Goal: Navigation & Orientation: Find specific page/section

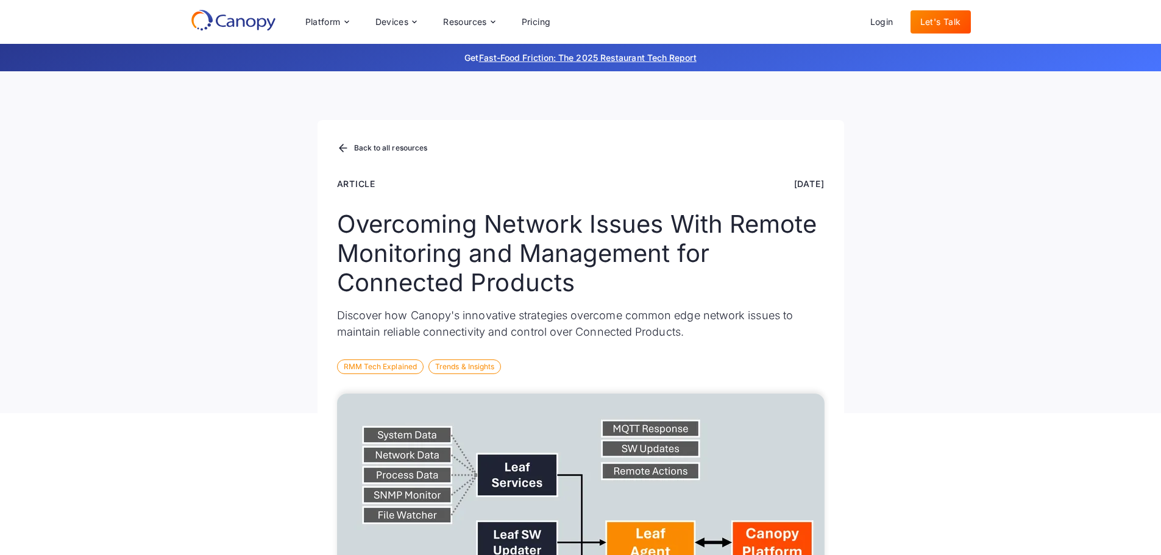
click at [251, 18] on icon at bounding box center [251, 22] width 10 height 9
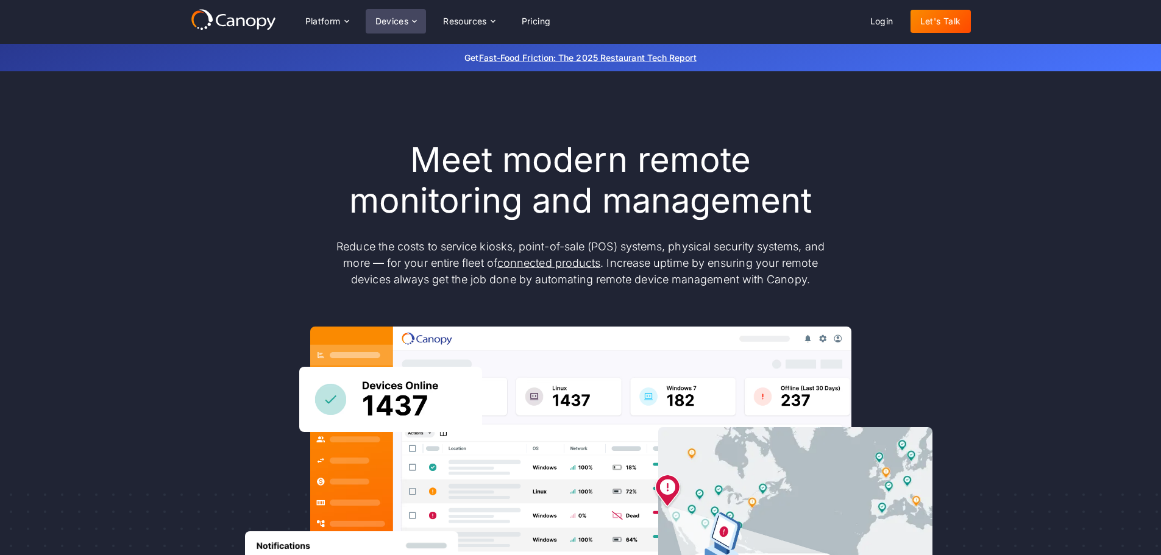
click at [393, 15] on div "Devices" at bounding box center [396, 21] width 61 height 24
